Goal: Find specific page/section: Find specific page/section

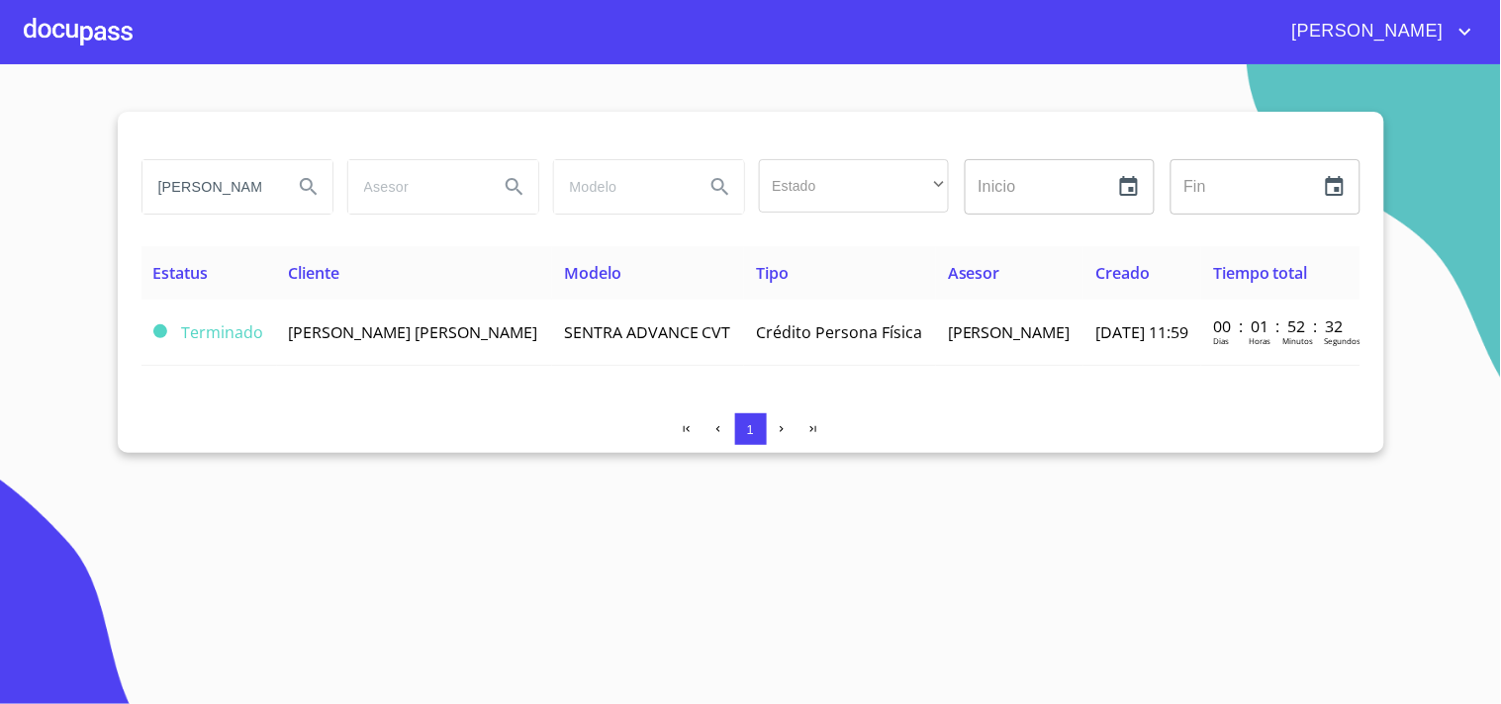
click at [115, 41] on div at bounding box center [78, 31] width 109 height 63
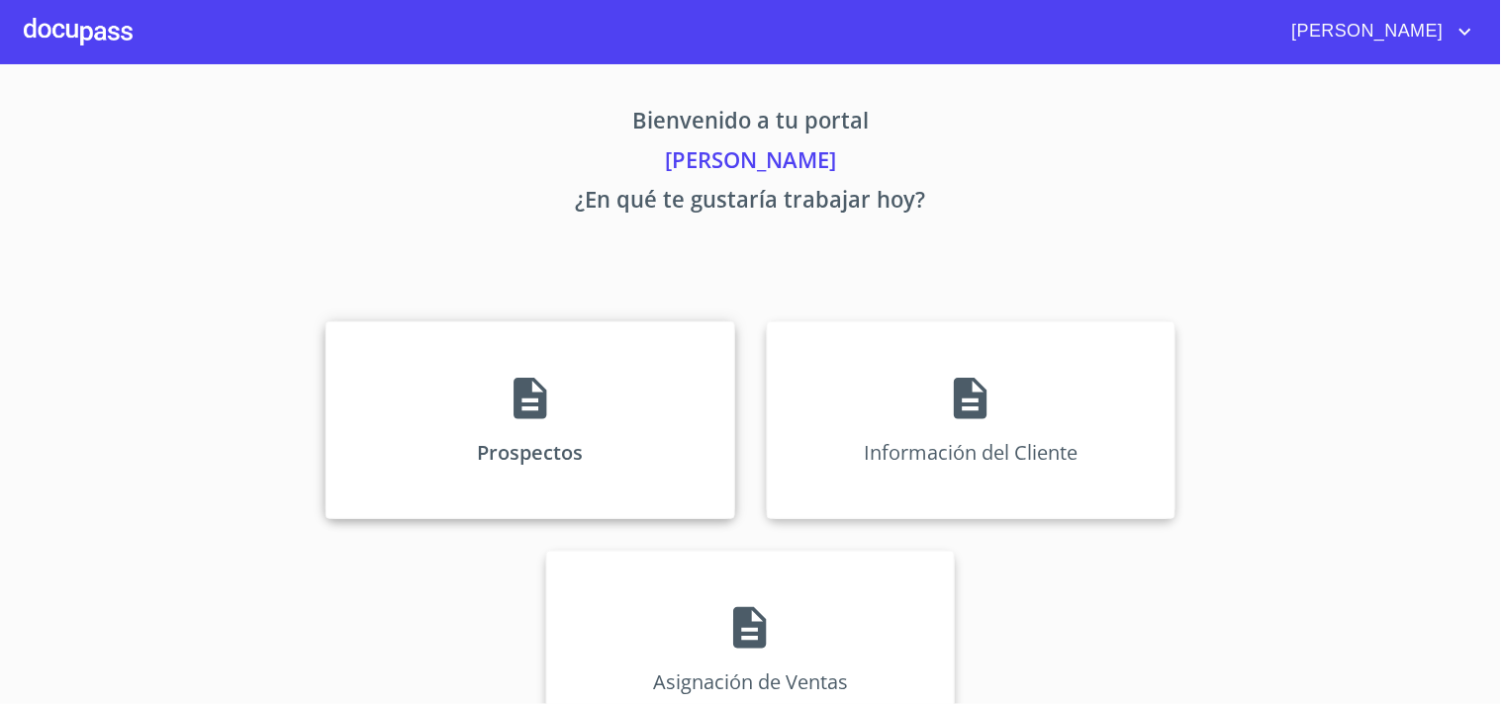
click at [604, 475] on div "Prospectos" at bounding box center [529, 420] width 409 height 198
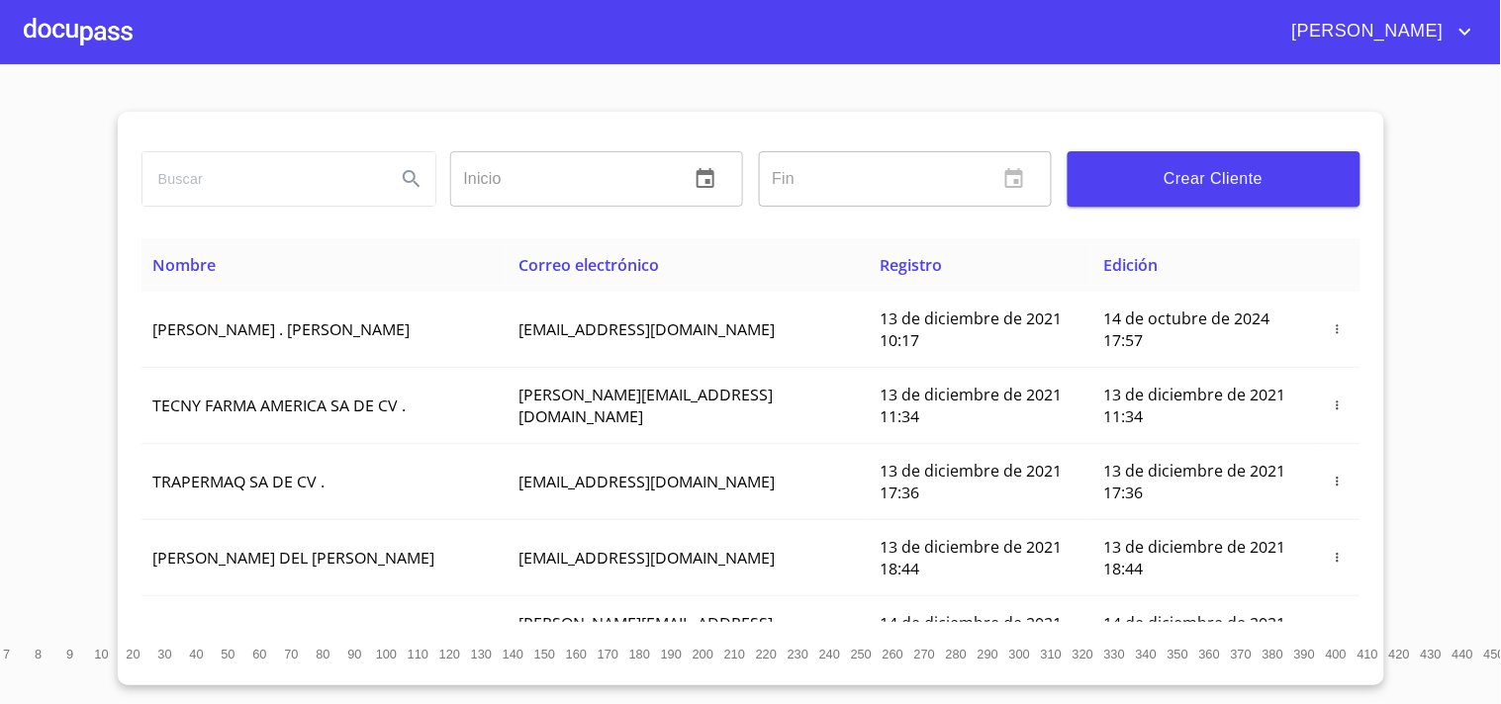
click at [268, 189] on input "search" at bounding box center [260, 178] width 237 height 53
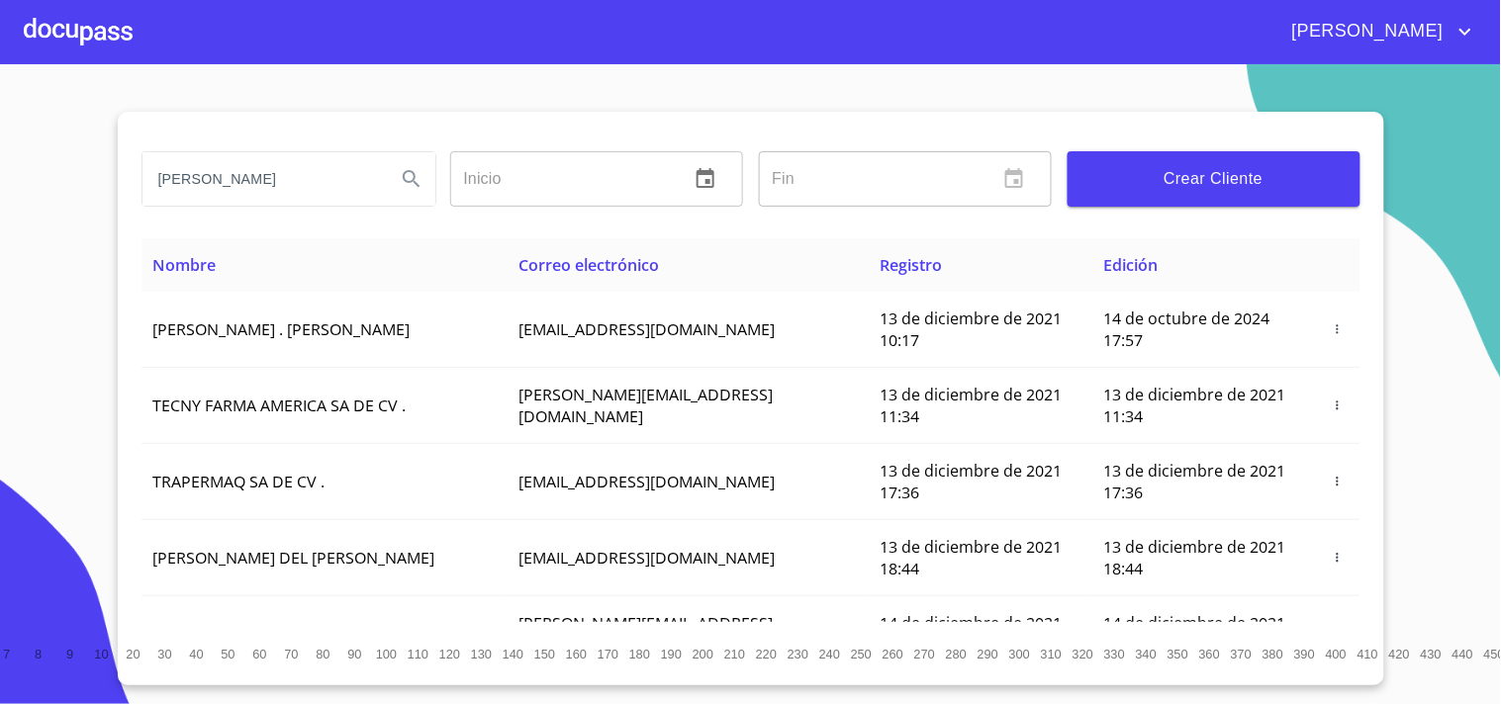
type input "[PERSON_NAME]"
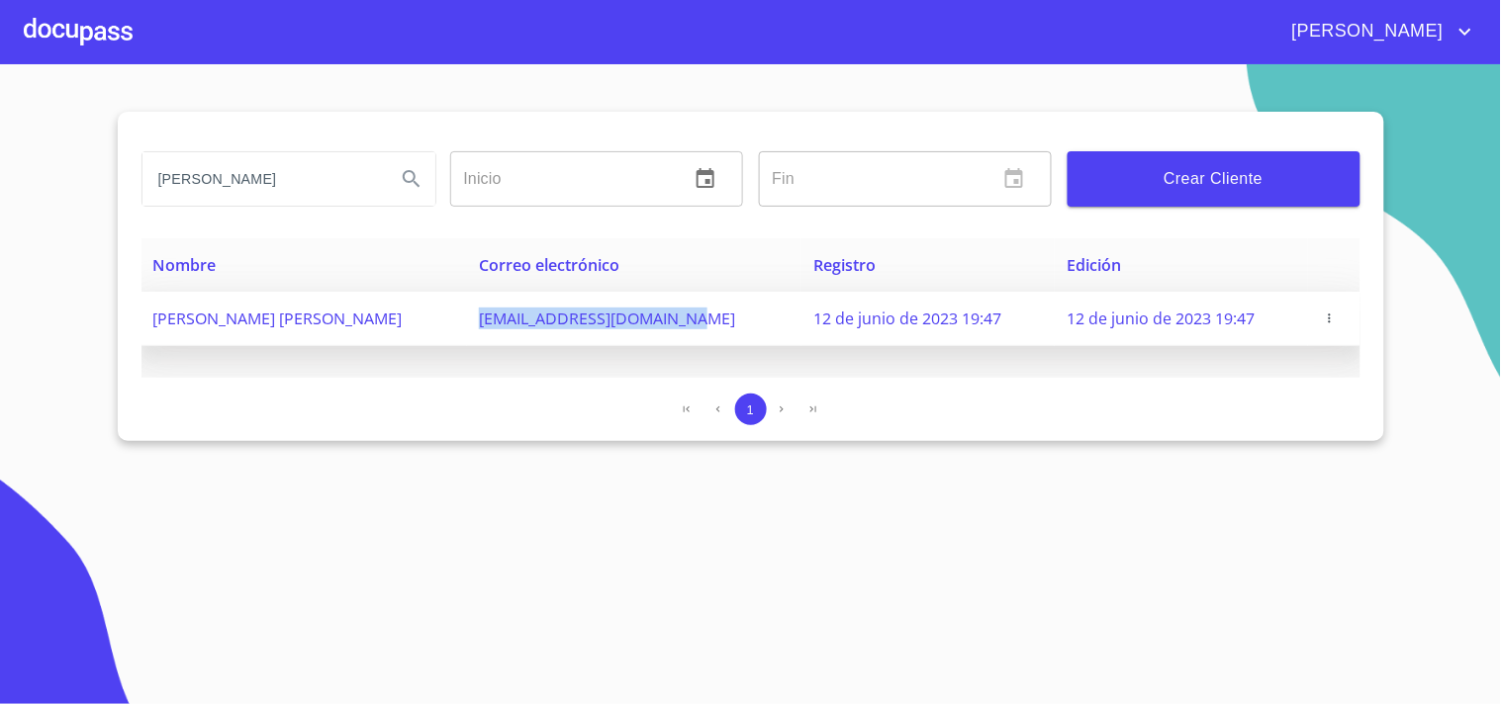
drag, startPoint x: 449, startPoint y: 320, endPoint x: 678, endPoint y: 326, distance: 228.6
click at [678, 326] on td "[EMAIL_ADDRESS][DOMAIN_NAME]" at bounding box center [634, 319] width 334 height 54
copy span "[EMAIL_ADDRESS][DOMAIN_NAME]"
